Goal: Task Accomplishment & Management: Use online tool/utility

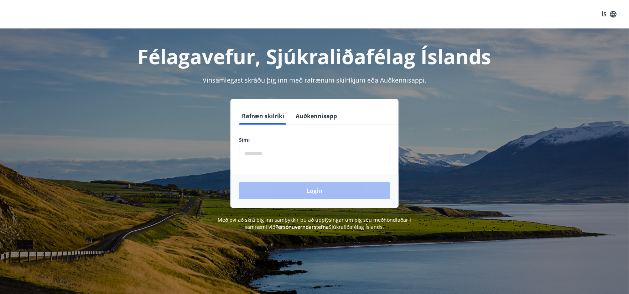
click at [260, 153] on input "phone" at bounding box center [314, 153] width 151 height 17
type input "********"
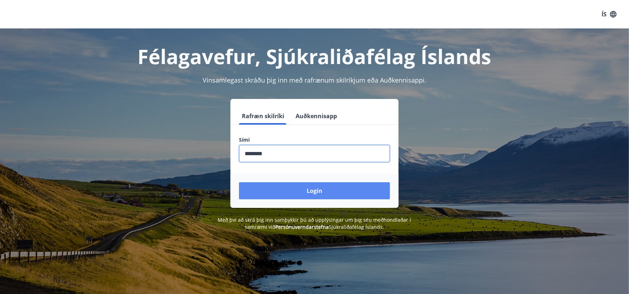
click at [317, 190] on button "Login" at bounding box center [314, 190] width 151 height 17
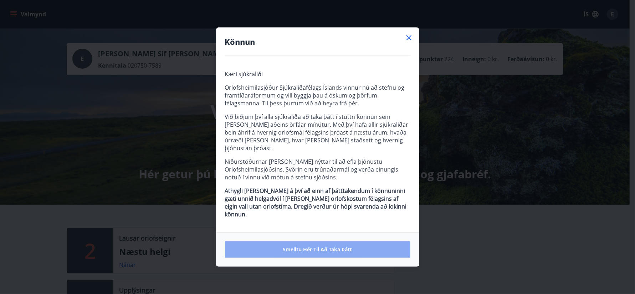
click at [314, 246] on span "Smelltu hér til að taka þátt" at bounding box center [317, 249] width 69 height 7
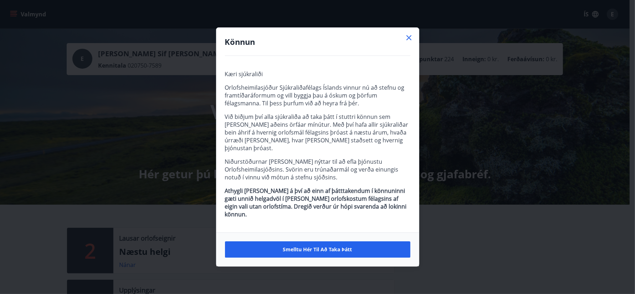
click at [410, 42] on icon at bounding box center [408, 37] width 9 height 9
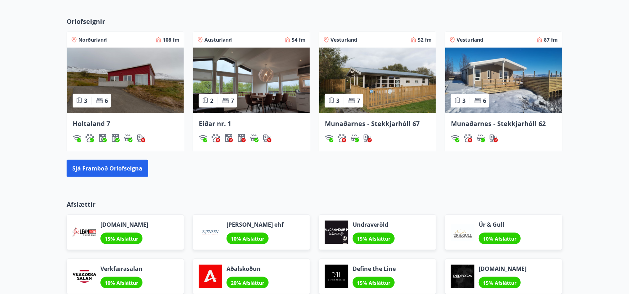
scroll to position [463, 0]
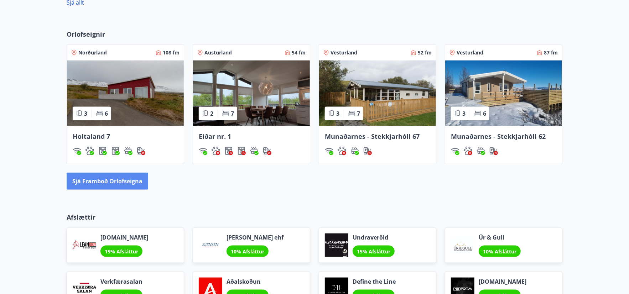
click at [102, 180] on button "Sjá framboð orlofseigna" at bounding box center [108, 181] width 82 height 17
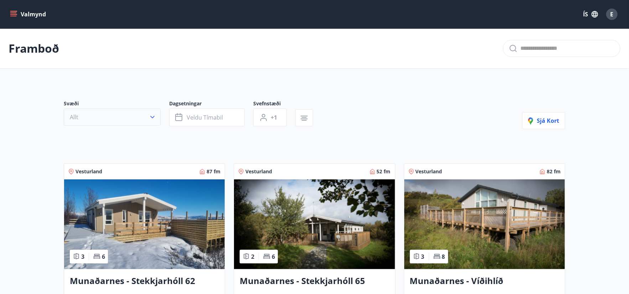
click at [153, 118] on icon "button" at bounding box center [152, 117] width 7 height 7
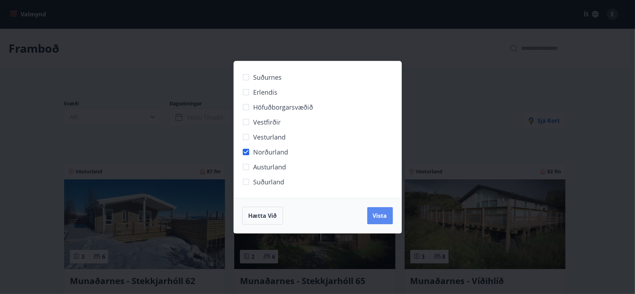
click at [377, 215] on span "Vista" at bounding box center [380, 216] width 14 height 8
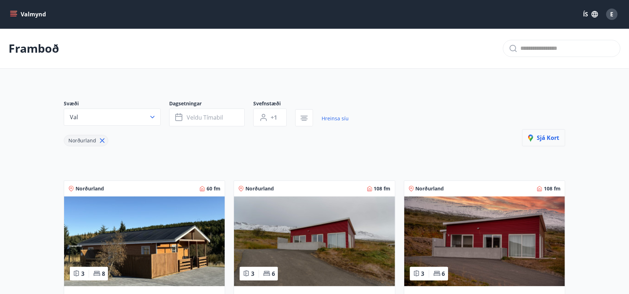
click at [547, 138] on span "Sjá kort" at bounding box center [544, 138] width 31 height 8
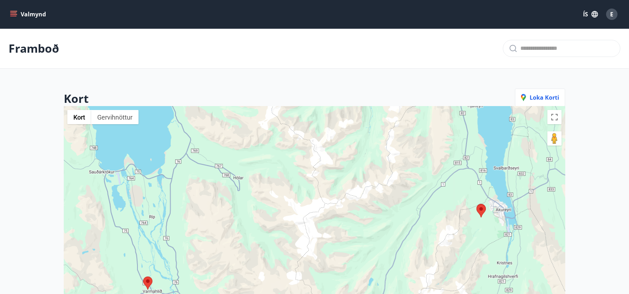
click at [615, 15] on div "E" at bounding box center [612, 14] width 11 height 11
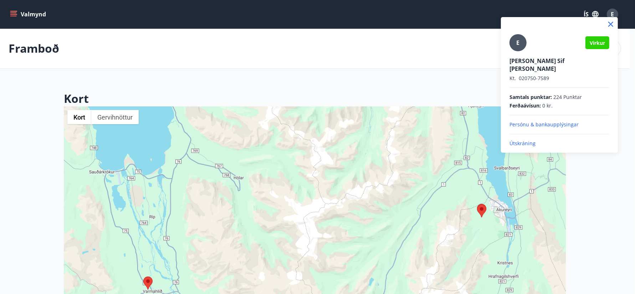
click at [516, 140] on p "Útskráning" at bounding box center [559, 143] width 100 height 7
